Goal: Navigation & Orientation: Go to known website

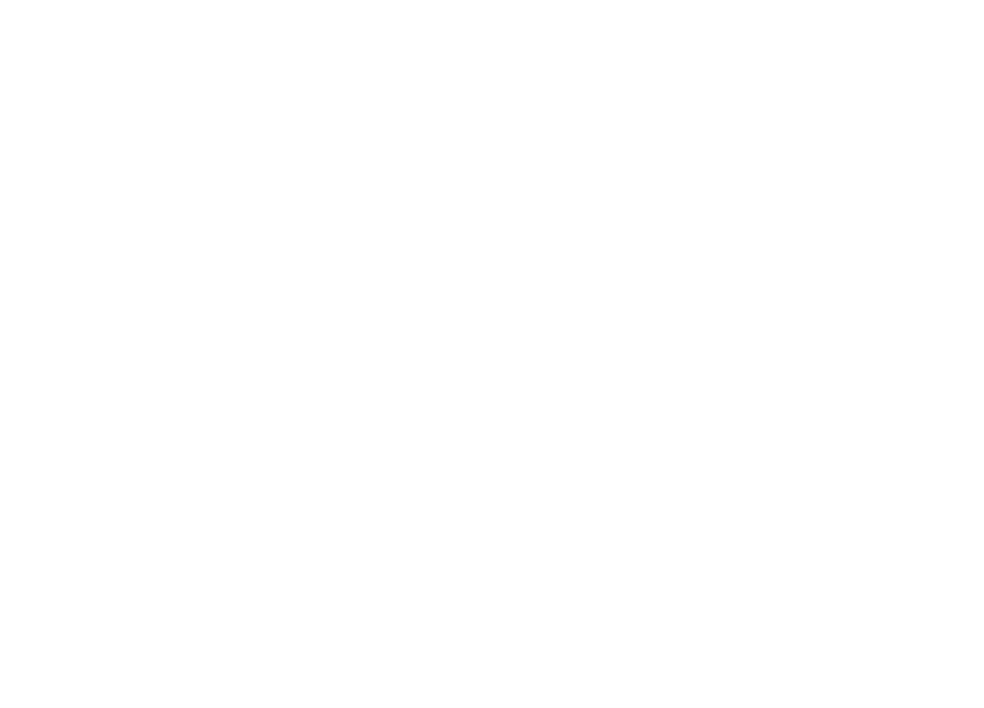
scroll to position [4326, 0]
